Goal: Task Accomplishment & Management: Manage account settings

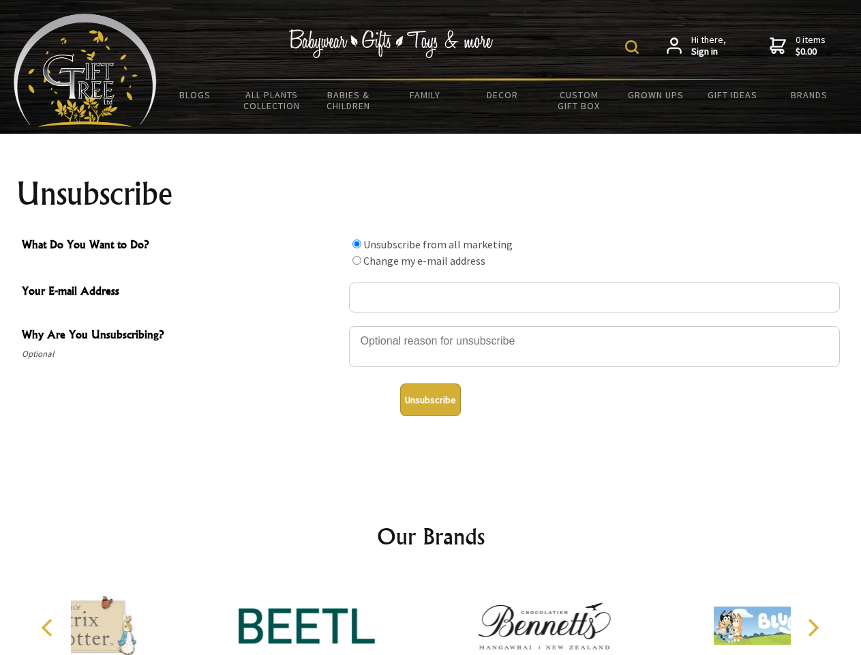
click at [634, 47] on img at bounding box center [632, 47] width 14 height 14
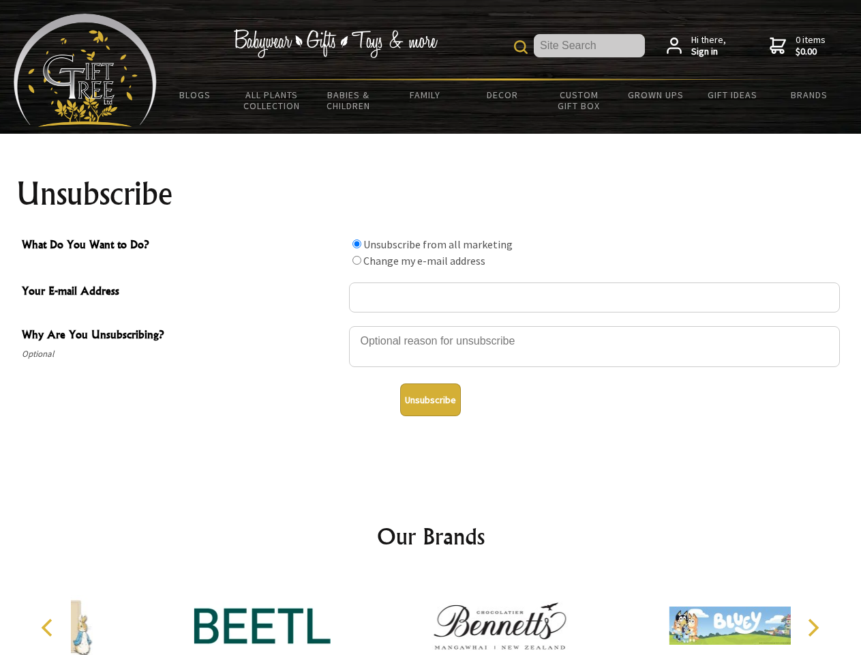
click at [431, 325] on div at bounding box center [594, 349] width 491 height 48
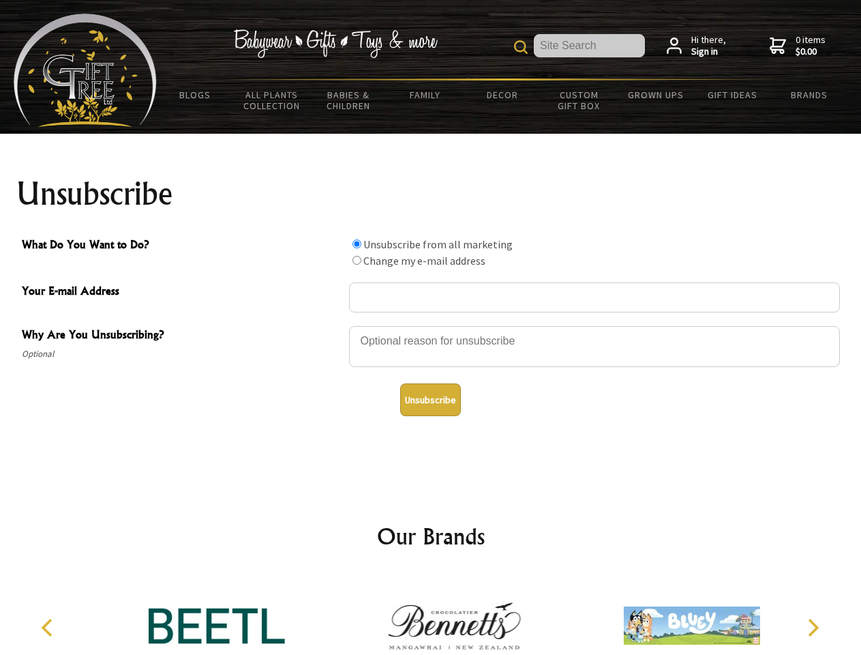
click at [357, 243] on input "What Do You Want to Do?" at bounding box center [357, 243] width 9 height 9
click at [357, 260] on input "What Do You Want to Do?" at bounding box center [357, 260] width 9 height 9
radio input "true"
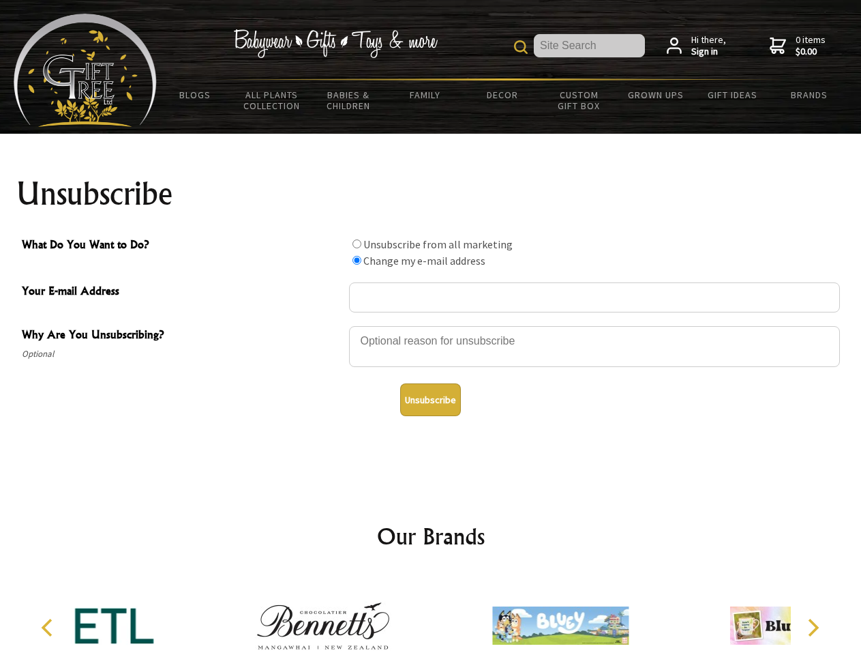
click at [430, 400] on button "Unsubscribe" at bounding box center [430, 399] width 61 height 33
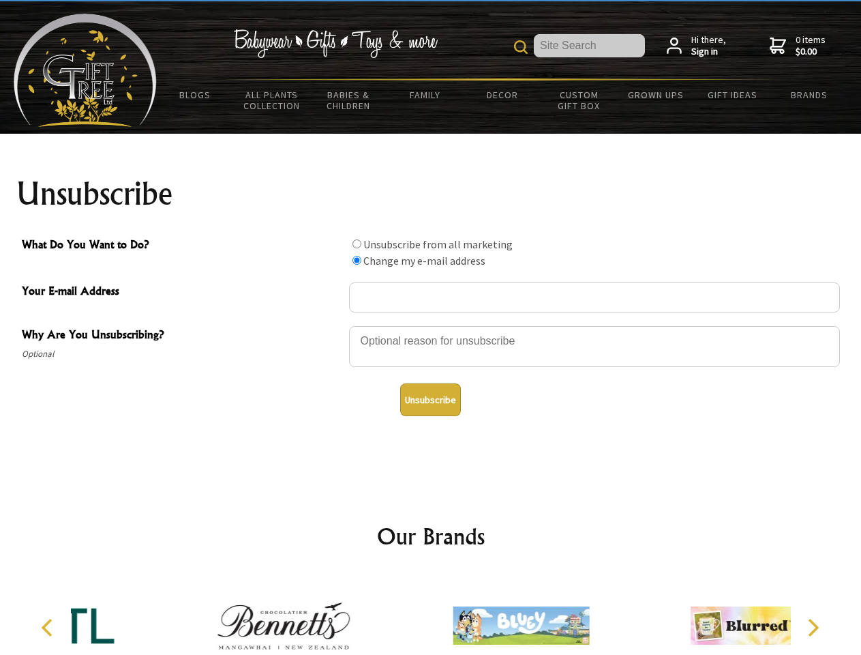
click at [431, 614] on div at bounding box center [520, 627] width 237 height 106
click at [49, 627] on icon "Previous" at bounding box center [49, 628] width 18 height 18
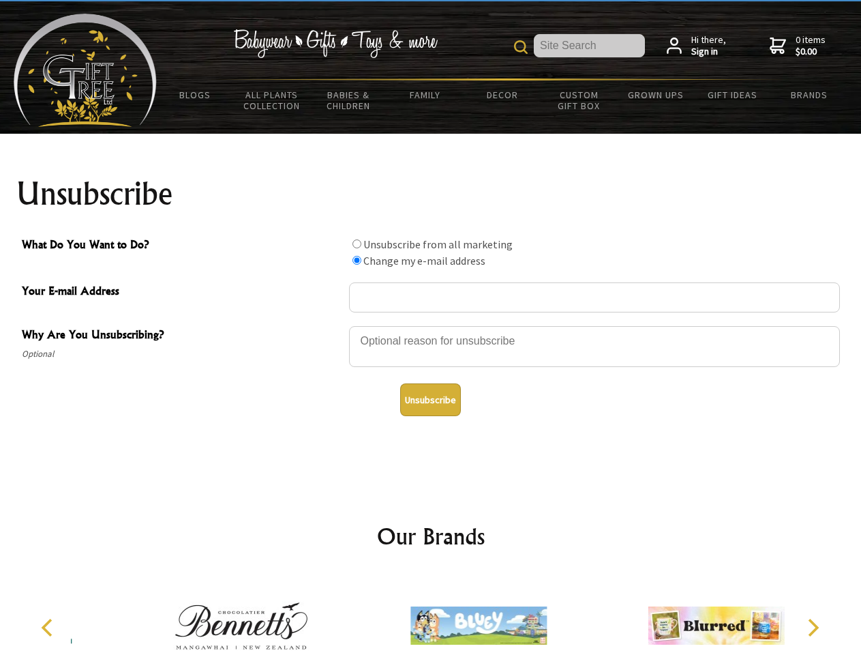
click at [813, 627] on icon "Next" at bounding box center [812, 628] width 18 height 18
